Goal: Transaction & Acquisition: Purchase product/service

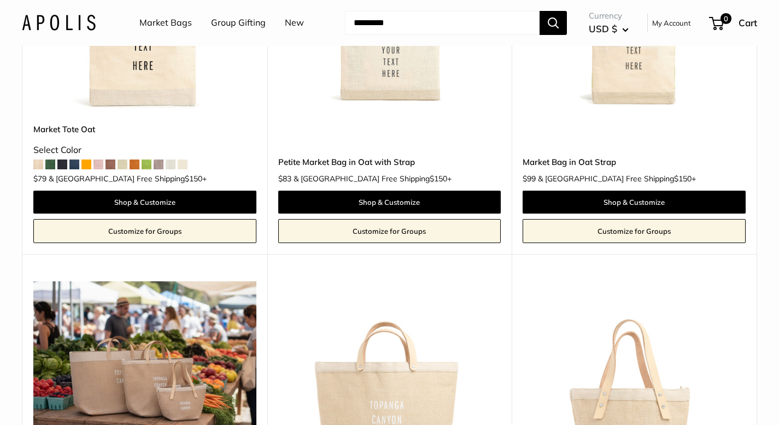
scroll to position [833, 0]
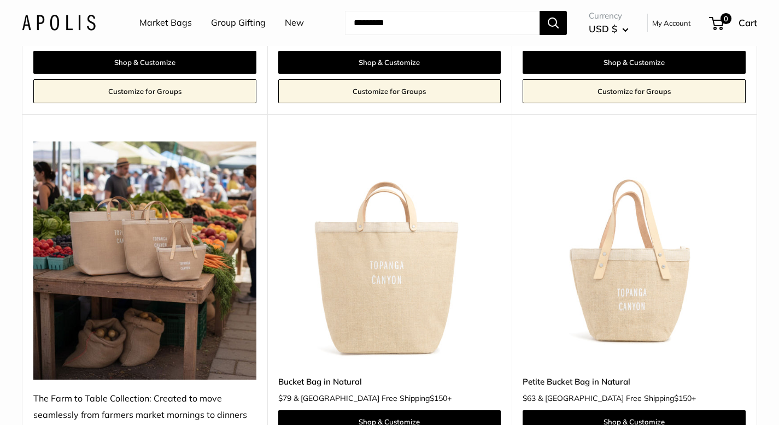
click at [0, 0] on img at bounding box center [0, 0] width 0 height 0
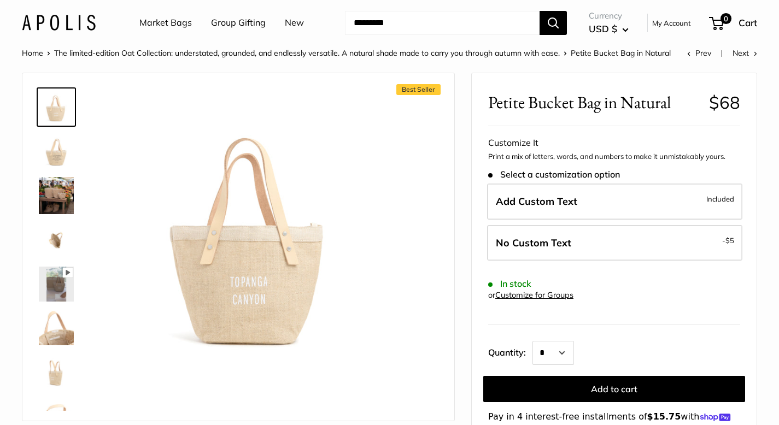
click at [60, 201] on img at bounding box center [56, 195] width 35 height 37
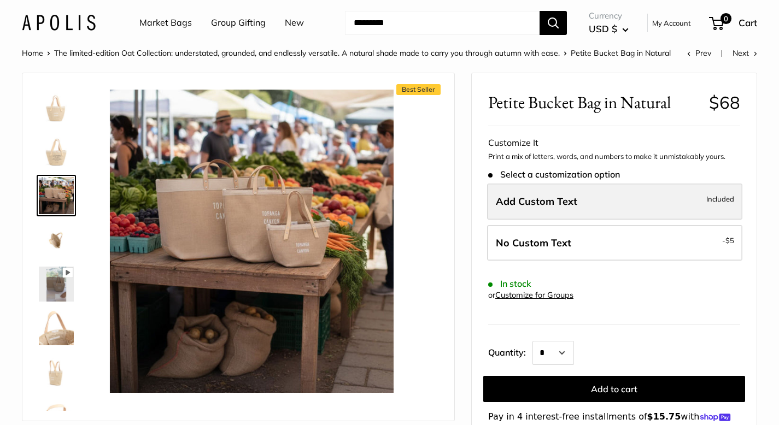
click at [531, 189] on label "Add Custom Text Included" at bounding box center [614, 202] width 255 height 36
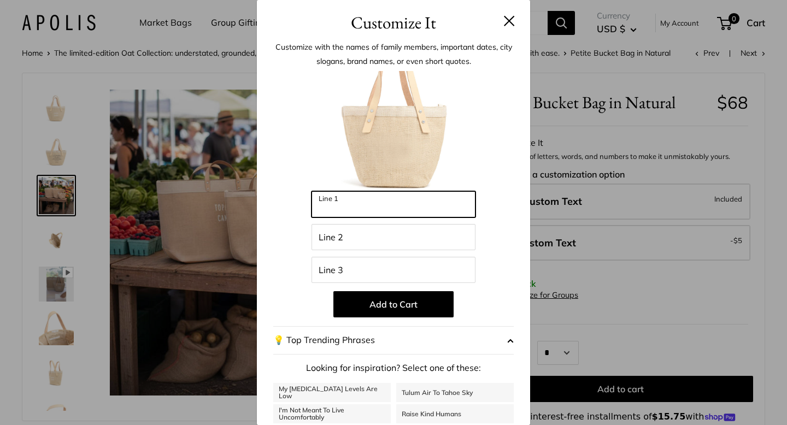
click at [413, 201] on input "Line 1" at bounding box center [394, 204] width 164 height 26
type input "******"
click at [399, 332] on button "💡 Top Trending Phrases" at bounding box center [393, 340] width 240 height 28
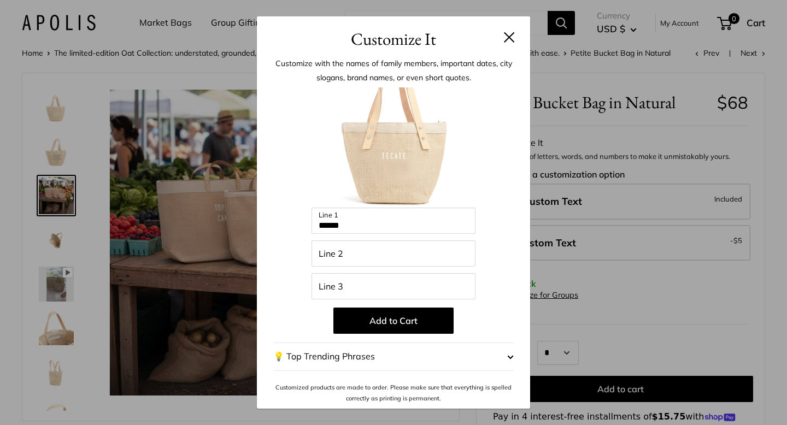
click at [513, 360] on span "button" at bounding box center [510, 357] width 7 height 16
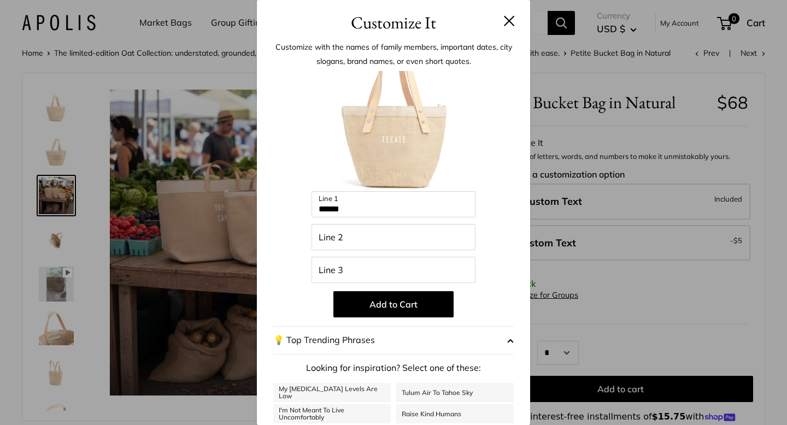
click at [492, 344] on button "💡 Top Trending Phrases" at bounding box center [393, 340] width 240 height 28
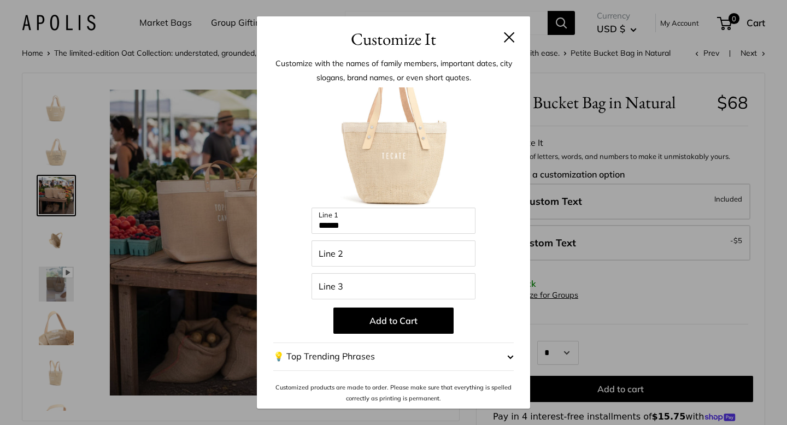
click at [511, 31] on h3 "Customize It" at bounding box center [393, 39] width 240 height 26
click at [509, 37] on button at bounding box center [509, 37] width 11 height 11
